Goal: Contribute content: Add original content to the website for others to see

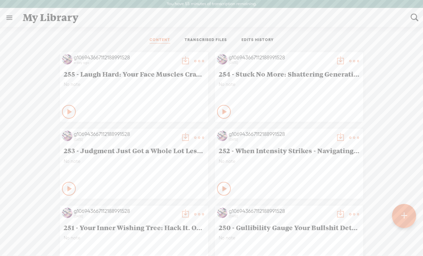
click at [408, 217] on div at bounding box center [404, 215] width 24 height 24
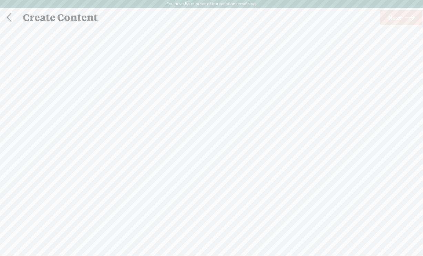
scroll to position [0, 0]
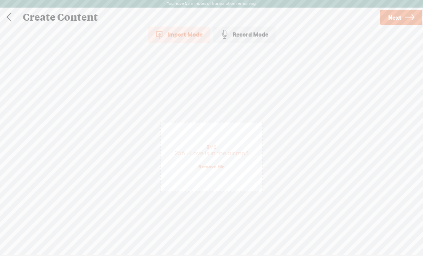
click at [390, 19] on span "Next" at bounding box center [394, 18] width 13 height 18
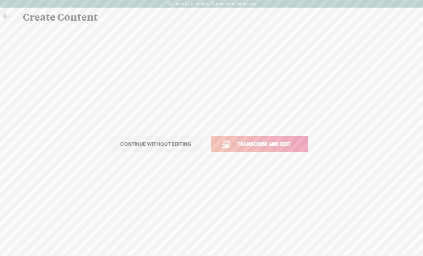
click at [251, 146] on span "Transcribe and edit" at bounding box center [264, 144] width 68 height 8
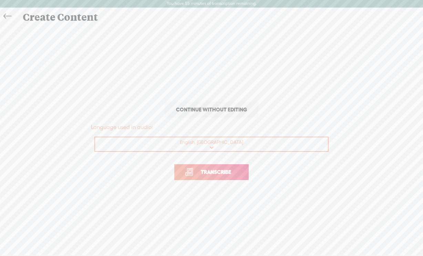
click at [217, 176] on link "Transcribe" at bounding box center [211, 172] width 74 height 16
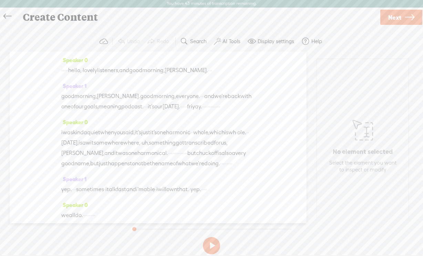
drag, startPoint x: 81, startPoint y: 72, endPoint x: 58, endPoint y: 72, distance: 22.4
click at [58, 72] on div "Speaker 0 · · · · · hello, · lovely listeners, and good morning, [PERSON_NAME].…" at bounding box center [158, 137] width 297 height 172
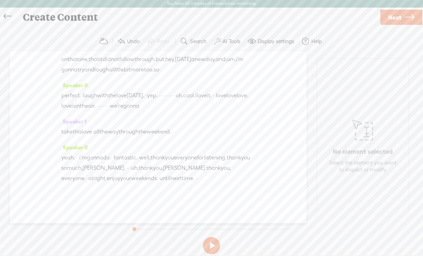
scroll to position [2344, 0]
drag, startPoint x: 222, startPoint y: 179, endPoint x: 226, endPoint y: 179, distance: 4.1
click at [226, 179] on div "yeah. · · · i'm gonna do. · · fantastic. · well, thank you everyone for listeni…" at bounding box center [158, 167] width 194 height 31
click at [227, 37] on button "AI Tools" at bounding box center [228, 41] width 34 height 14
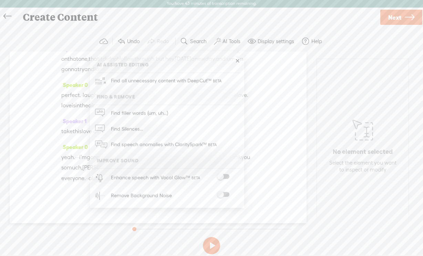
click at [226, 193] on span at bounding box center [223, 194] width 12 height 5
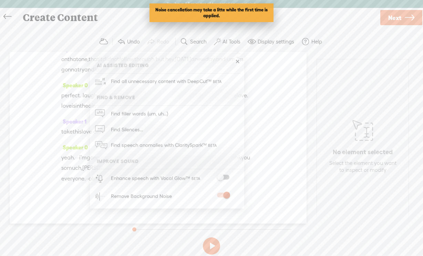
click at [393, 20] on span "Next" at bounding box center [394, 18] width 13 height 18
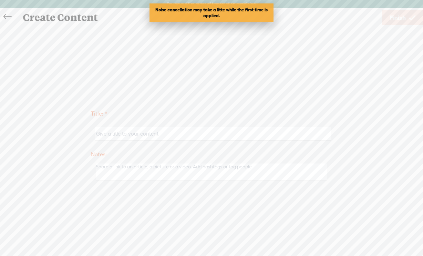
click at [135, 137] on input "text" at bounding box center [213, 133] width 236 height 13
paste input "Whispers of Love: Childhood Echoes"
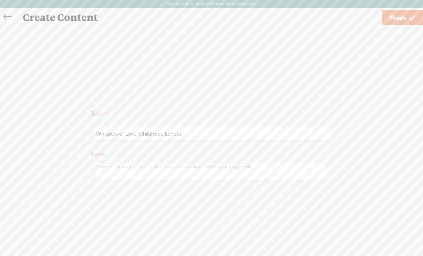
click at [98, 134] on input "Whispers of Love: Childhood Echoes" at bounding box center [213, 133] width 236 height 13
paste input "256"
type input "256 - Whispers of Love: Childhood Echoes"
click at [389, 21] on link "Finish" at bounding box center [402, 17] width 41 height 15
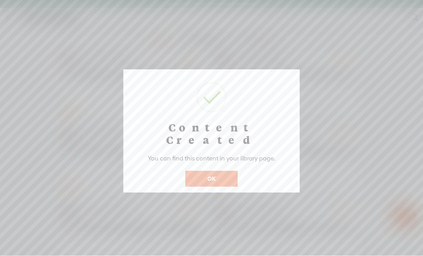
click at [216, 171] on button "OK" at bounding box center [211, 179] width 52 height 16
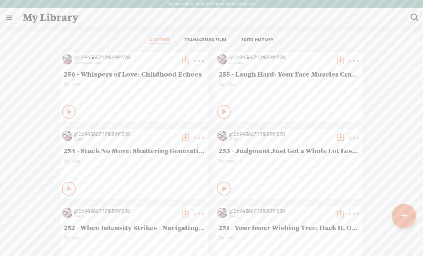
click at [197, 61] on t at bounding box center [199, 61] width 10 height 10
click at [151, 133] on link "Download as..." at bounding box center [166, 132] width 69 height 16
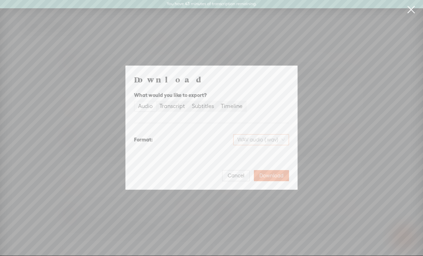
click at [266, 136] on span "WAV audio (.wav)" at bounding box center [261, 139] width 48 height 10
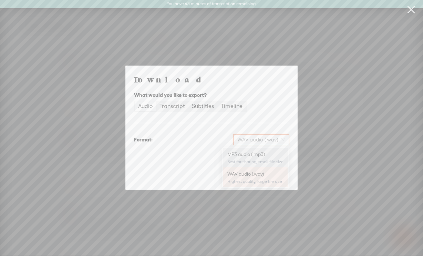
click at [239, 156] on div "MP3 audio (.mp3)" at bounding box center [255, 154] width 56 height 7
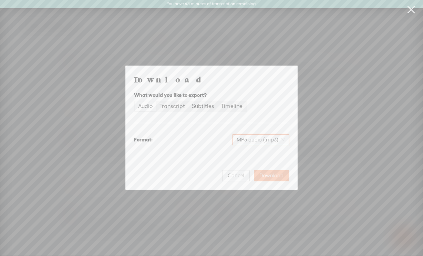
click at [267, 178] on span "Download" at bounding box center [272, 175] width 24 height 7
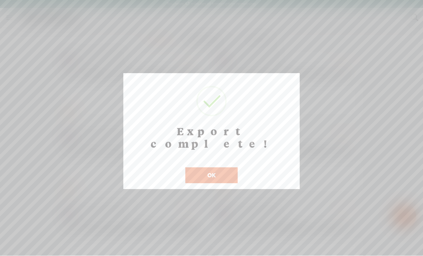
click at [359, 61] on div at bounding box center [211, 127] width 423 height 255
click at [213, 167] on button "OK" at bounding box center [211, 175] width 52 height 16
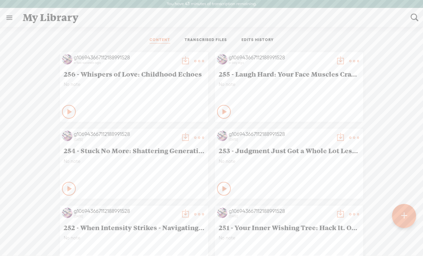
drag, startPoint x: 196, startPoint y: 74, endPoint x: 84, endPoint y: 72, distance: 112.0
click at [84, 72] on span "256 - Whispers of Love: Childhood Echoes" at bounding box center [134, 74] width 141 height 8
click at [195, 61] on t at bounding box center [199, 61] width 10 height 10
click at [152, 86] on link "Edit" at bounding box center [166, 84] width 69 height 16
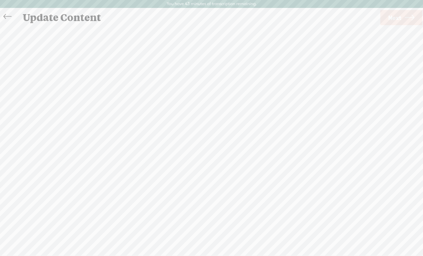
scroll to position [0, 0]
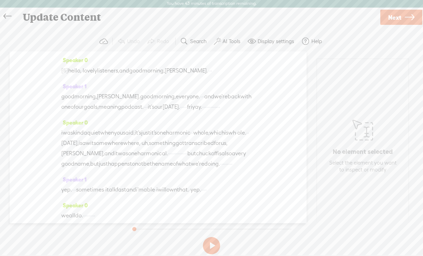
click at [403, 17] on link "Next" at bounding box center [401, 17] width 42 height 15
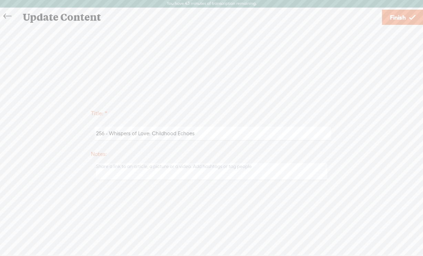
drag, startPoint x: 198, startPoint y: 134, endPoint x: 108, endPoint y: 135, distance: 90.3
click at [108, 135] on input "256 - Whispers of Love: Childhood Echoes" at bounding box center [213, 132] width 236 height 13
click at [397, 17] on span "Finish" at bounding box center [398, 18] width 16 height 18
